Goal: Information Seeking & Learning: Learn about a topic

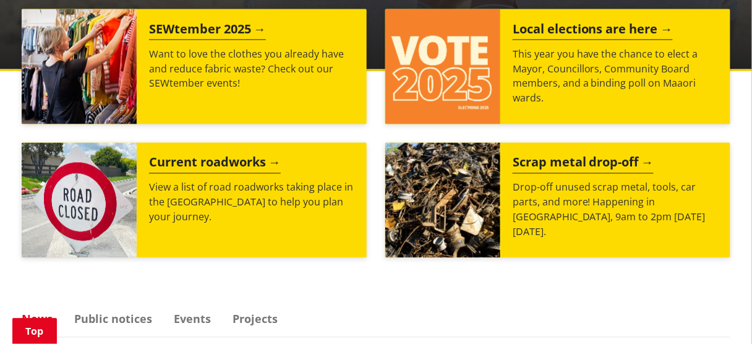
scroll to position [554, 0]
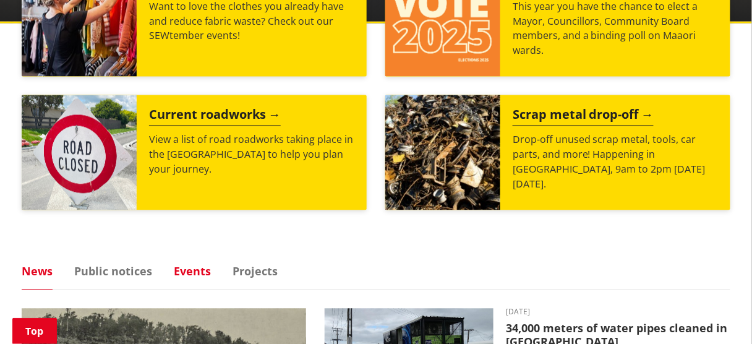
click at [196, 272] on link "Events" at bounding box center [192, 271] width 37 height 11
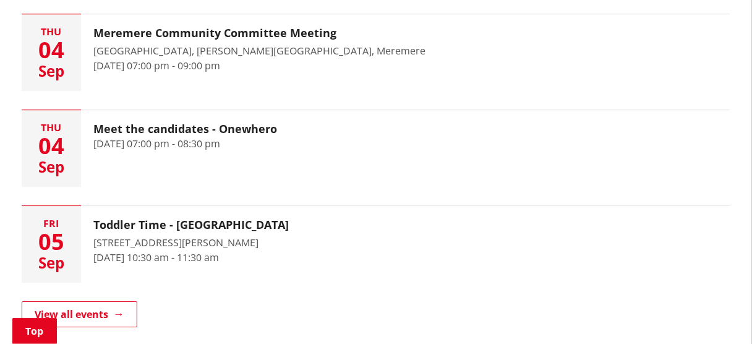
scroll to position [950, 0]
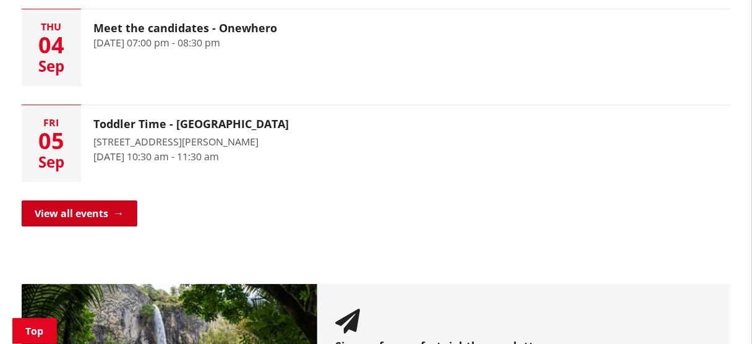
click at [116, 215] on link "View all events" at bounding box center [80, 213] width 116 height 26
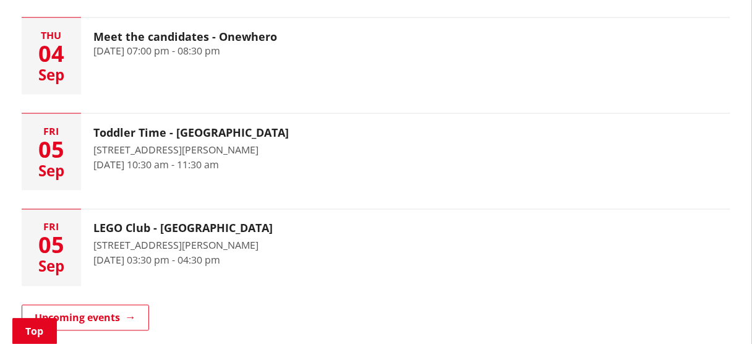
scroll to position [495, 0]
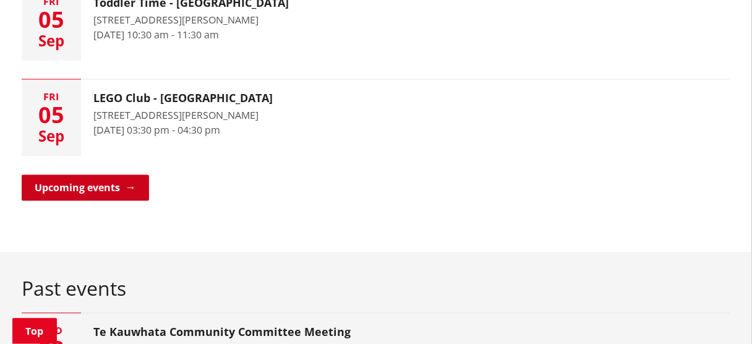
click at [115, 189] on link "Upcoming events" at bounding box center [85, 188] width 127 height 26
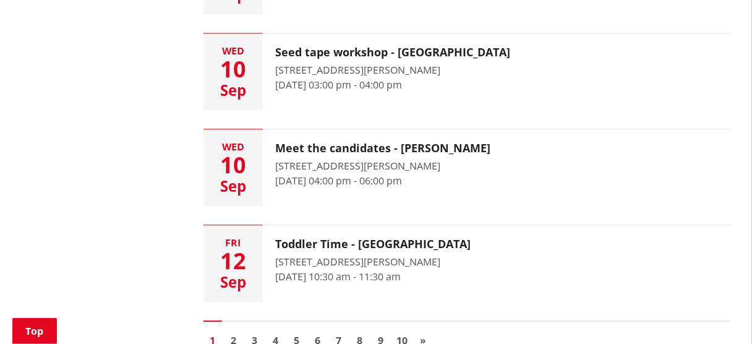
scroll to position [1867, 0]
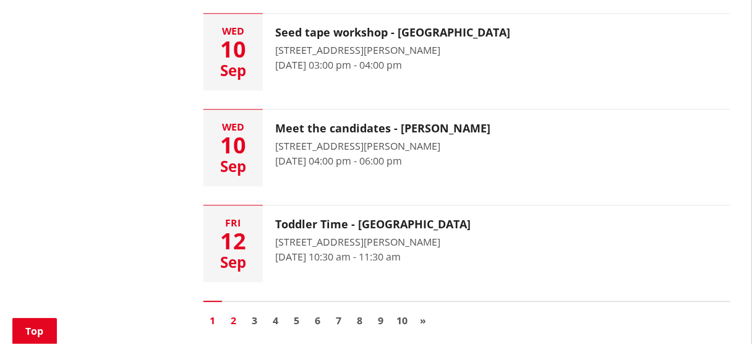
click at [234, 314] on link "2" at bounding box center [234, 320] width 19 height 19
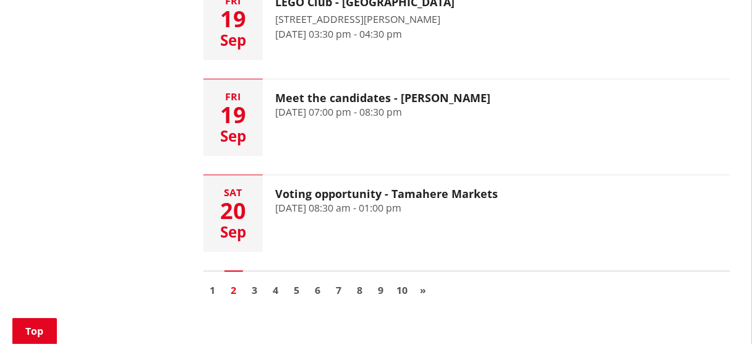
scroll to position [1940, 0]
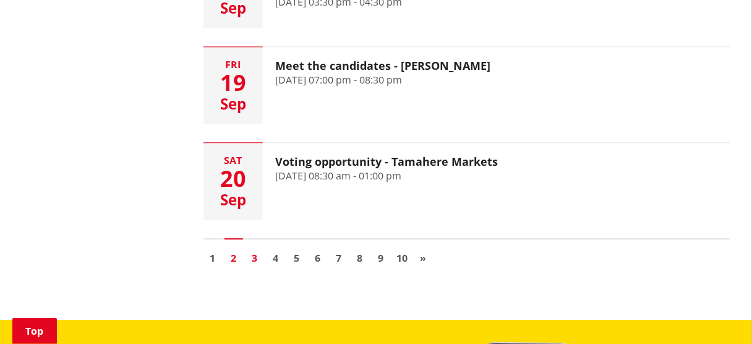
click at [254, 249] on link "3" at bounding box center [255, 258] width 19 height 19
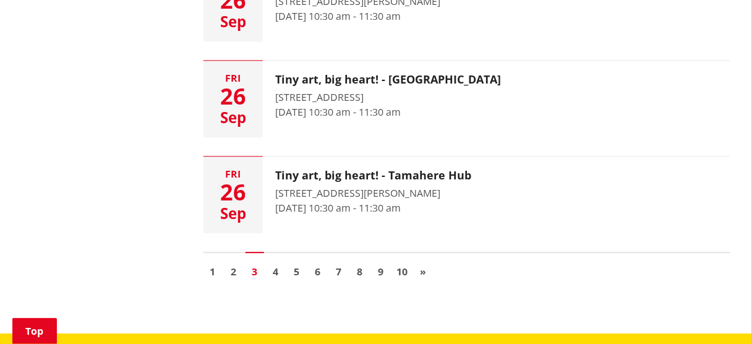
scroll to position [1940, 0]
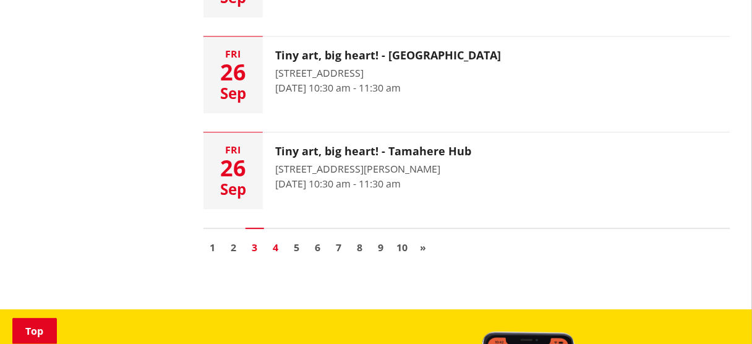
click at [275, 245] on link "4" at bounding box center [276, 247] width 19 height 19
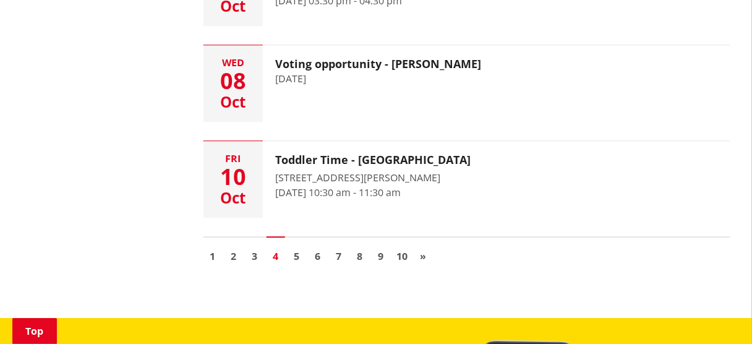
scroll to position [1940, 0]
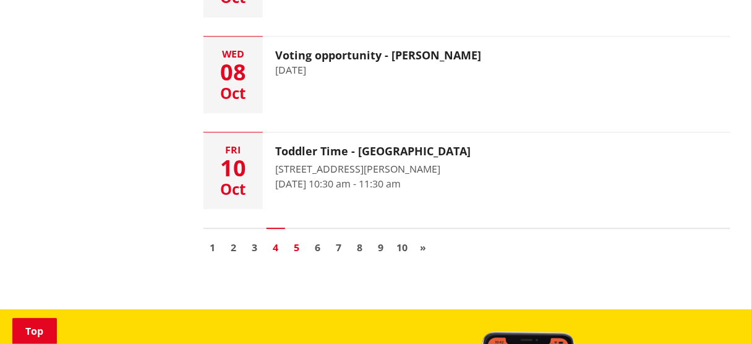
click at [299, 246] on link "5" at bounding box center [297, 247] width 19 height 19
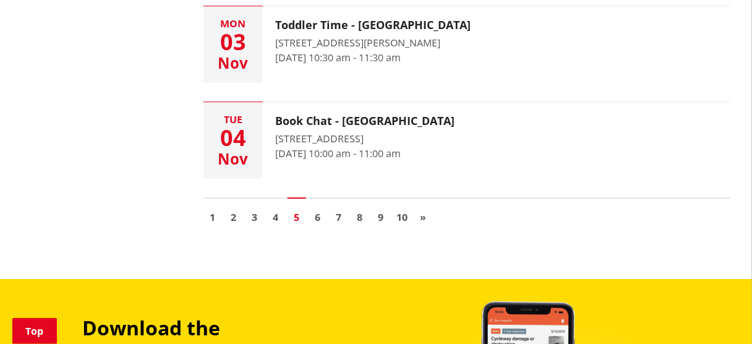
scroll to position [1980, 0]
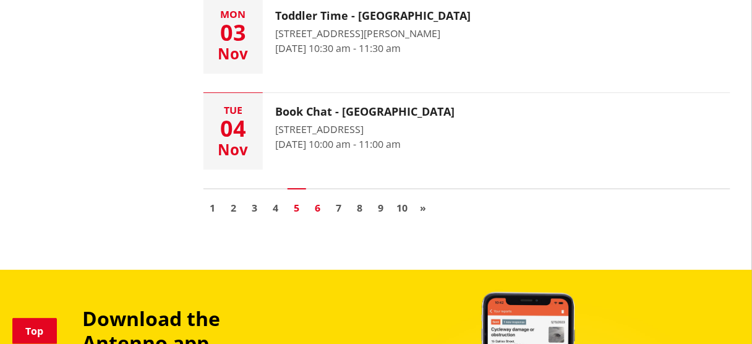
click at [317, 203] on link "6" at bounding box center [318, 208] width 19 height 19
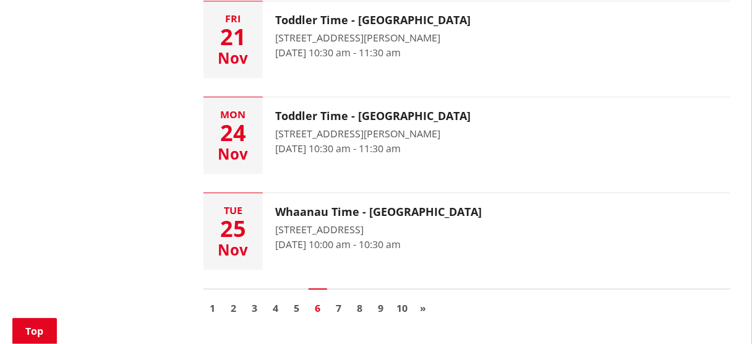
scroll to position [1881, 0]
